Goal: Find specific page/section: Find specific page/section

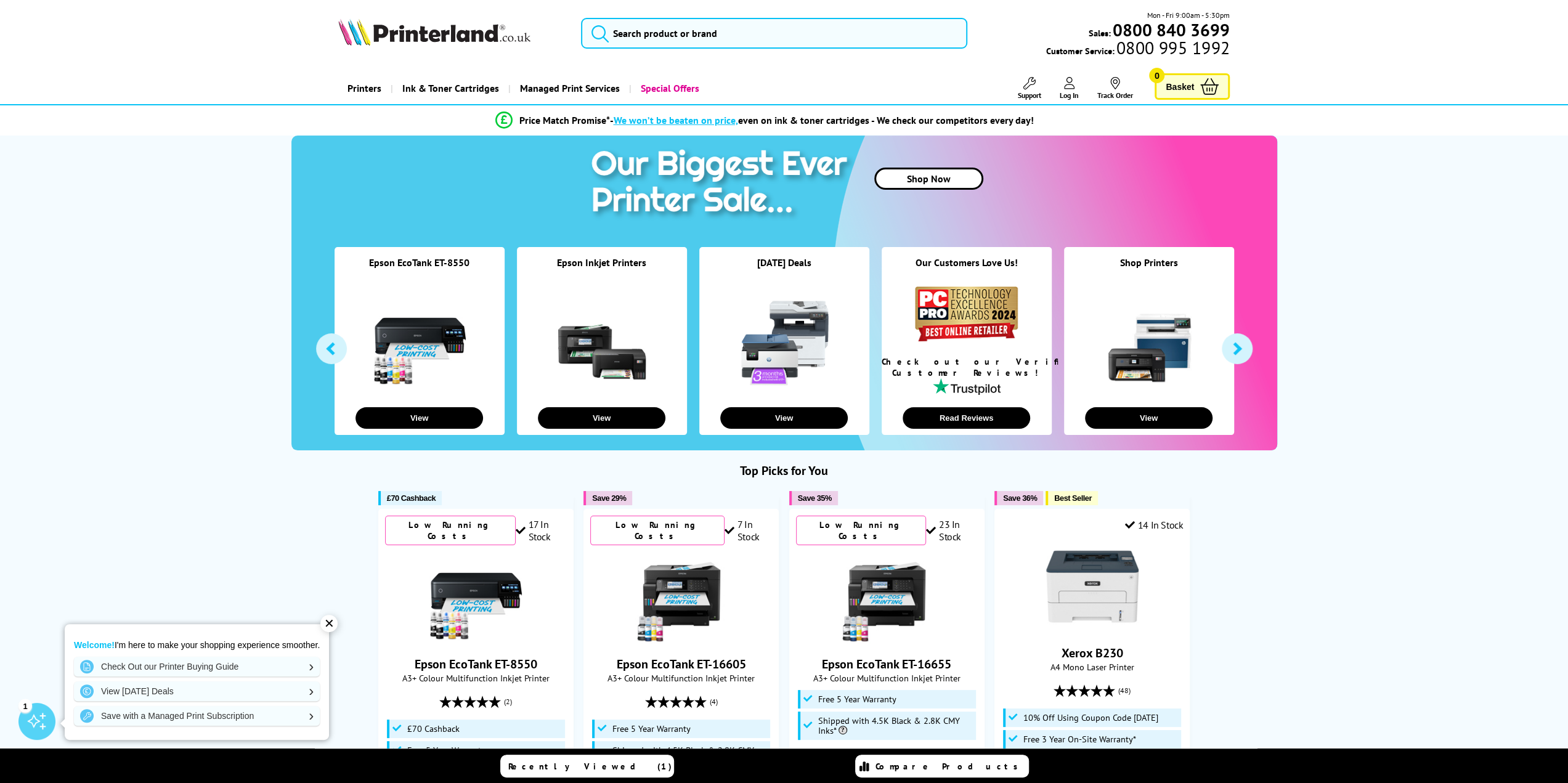
click at [443, 294] on div at bounding box center [419, 343] width 170 height 117
click at [430, 339] on link at bounding box center [419, 343] width 92 height 92
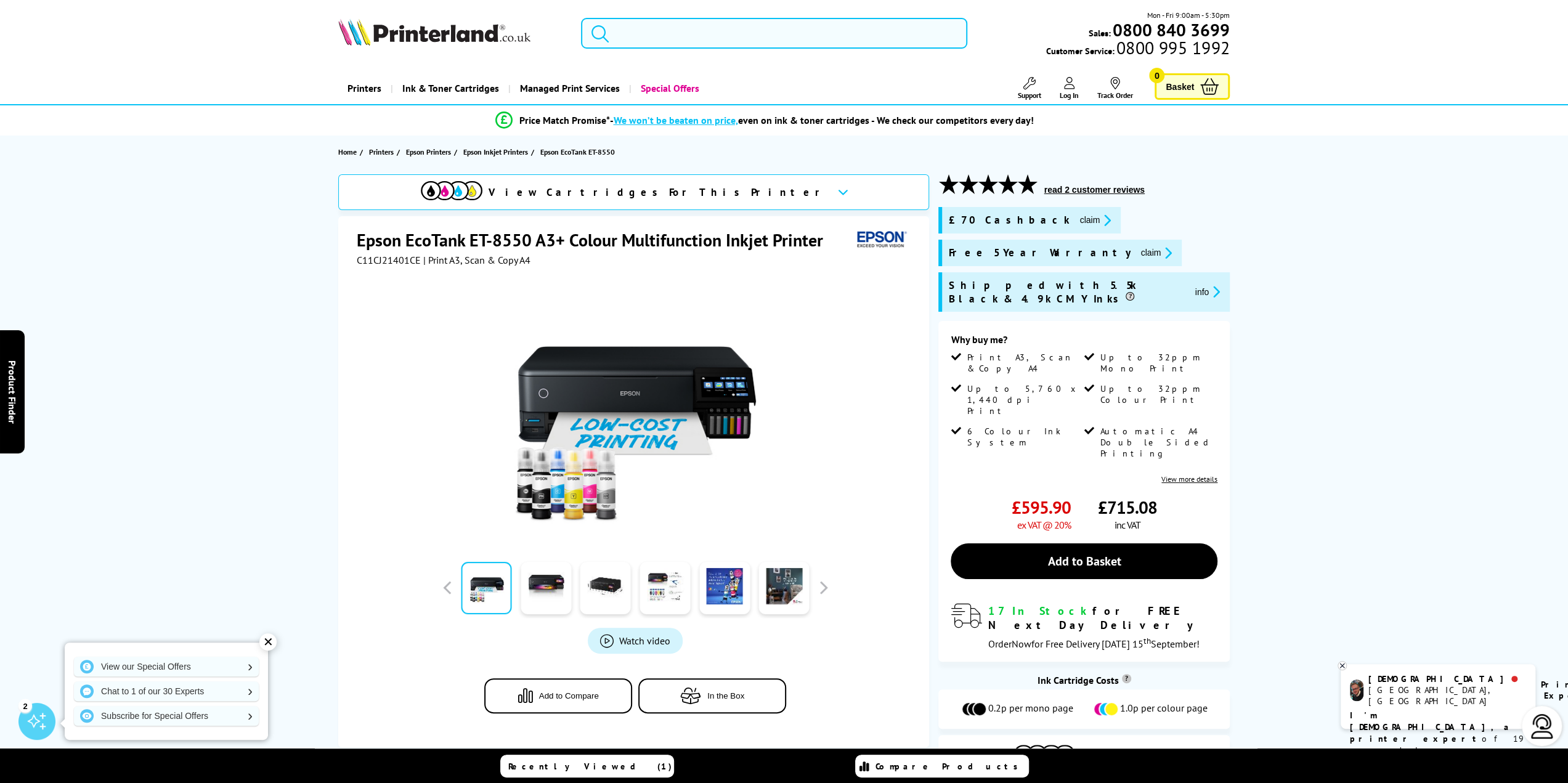
click at [731, 28] on input "search" at bounding box center [774, 33] width 387 height 31
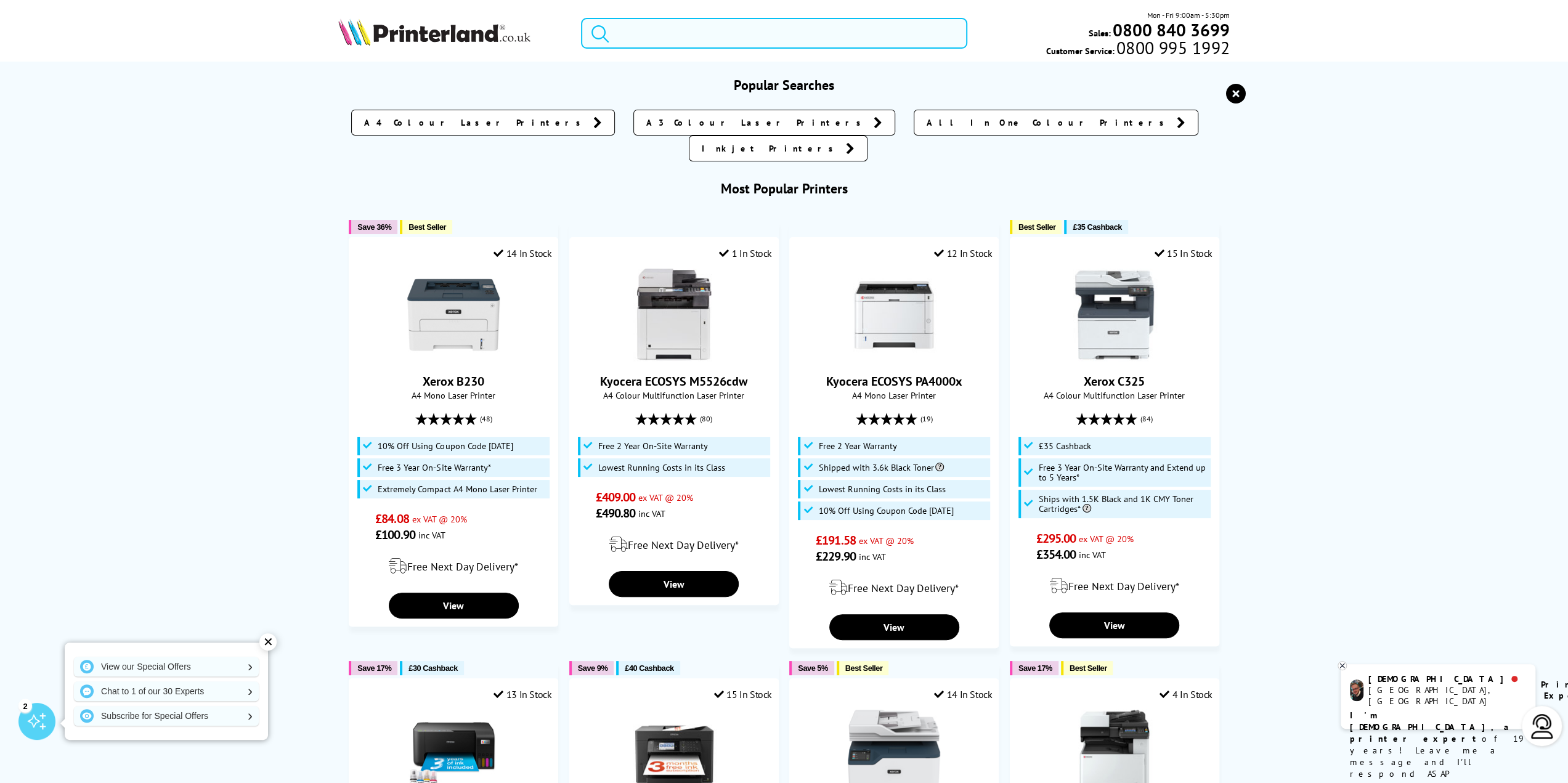
paste input "Epson L8050"
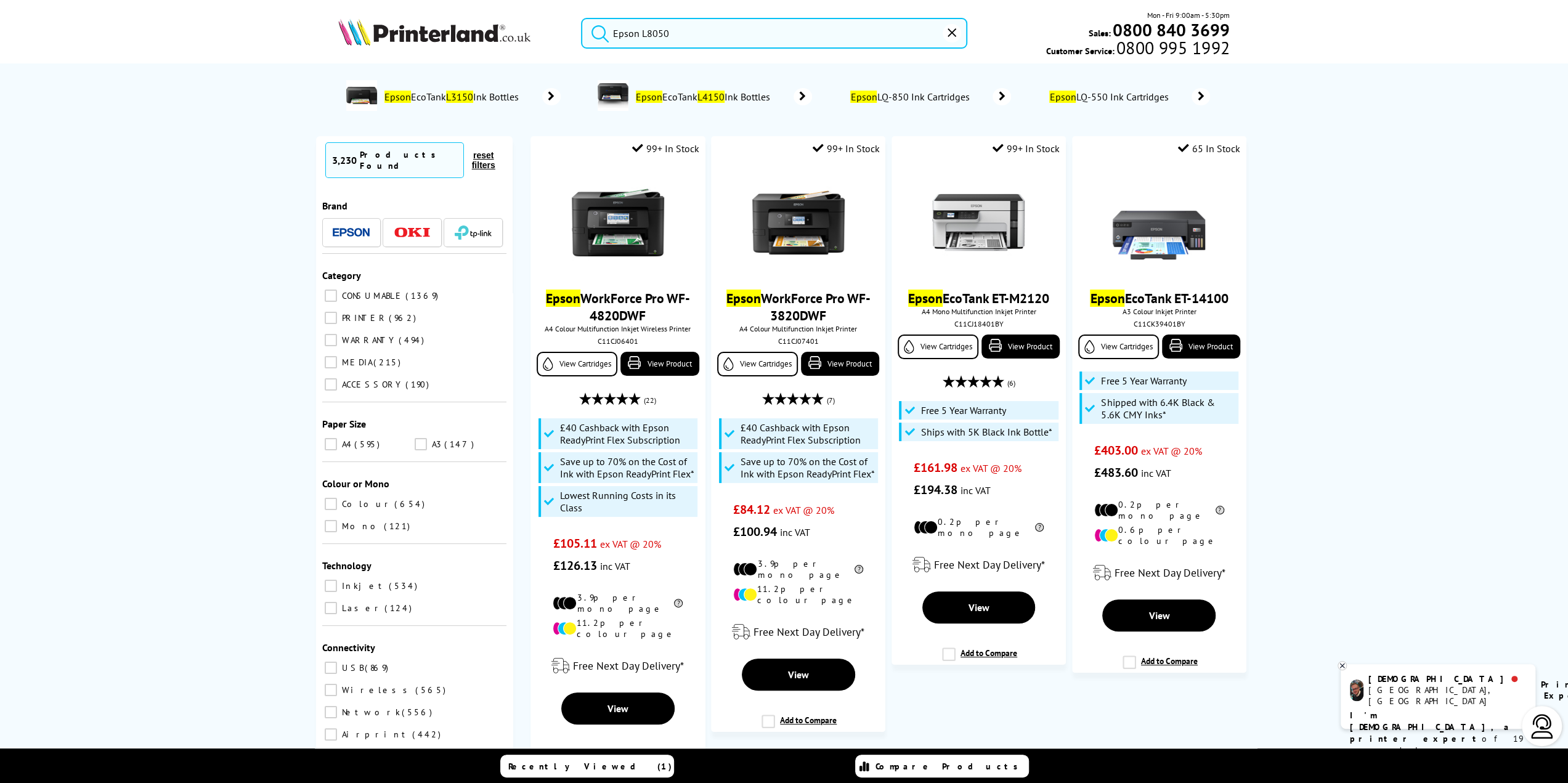
click at [582, 18] on button "submit" at bounding box center [597, 31] width 31 height 27
drag, startPoint x: 639, startPoint y: 30, endPoint x: 561, endPoint y: 23, distance: 78.3
click at [561, 23] on div "Epson L8050 Mon - Fri 9:00am - 5:30pm Sales: 0800 840 3699 Customer Service: 08…" at bounding box center [784, 36] width 986 height 55
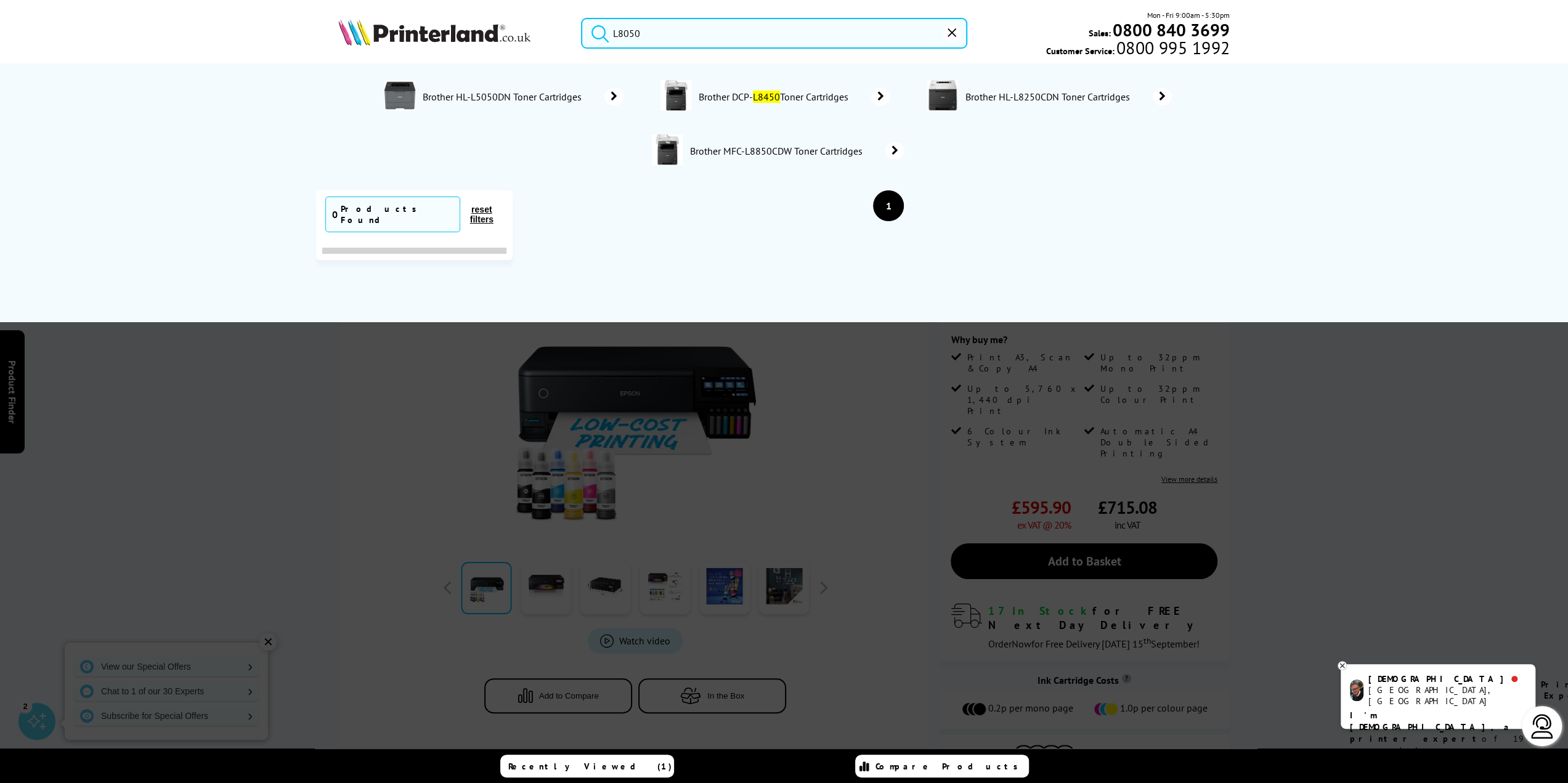
type input "L8050"
